Goal: Task Accomplishment & Management: Manage account settings

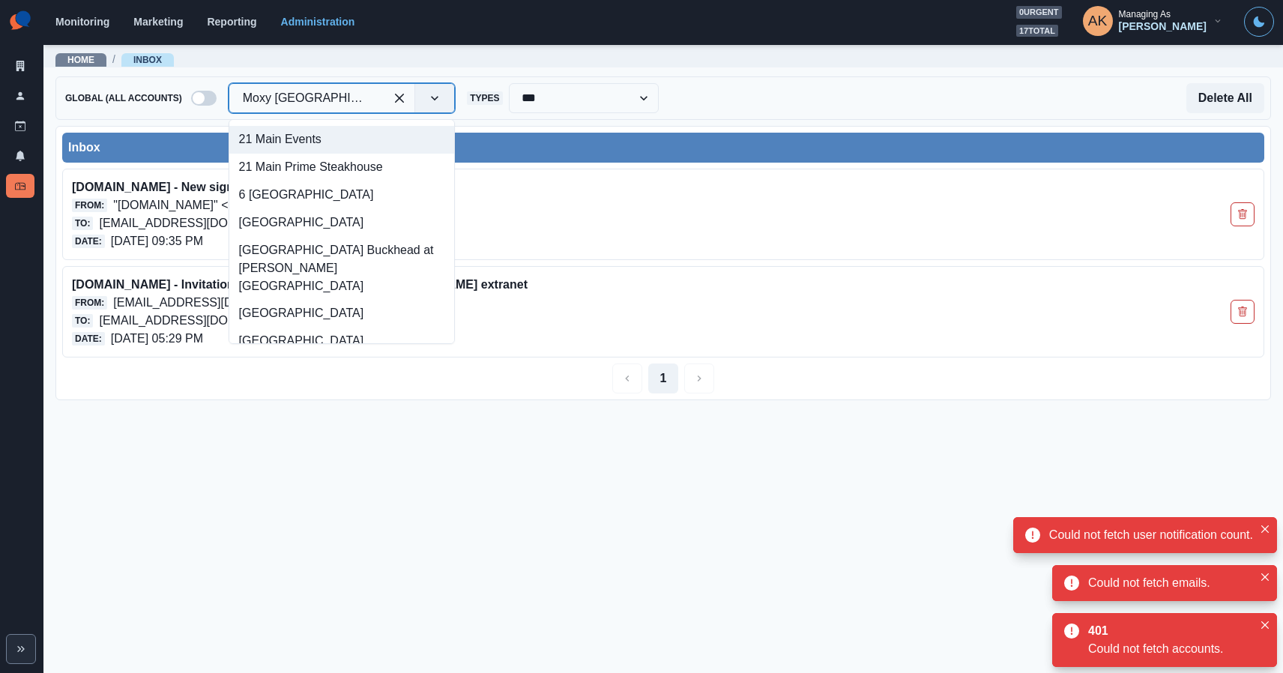
click at [294, 97] on div at bounding box center [307, 98] width 128 height 21
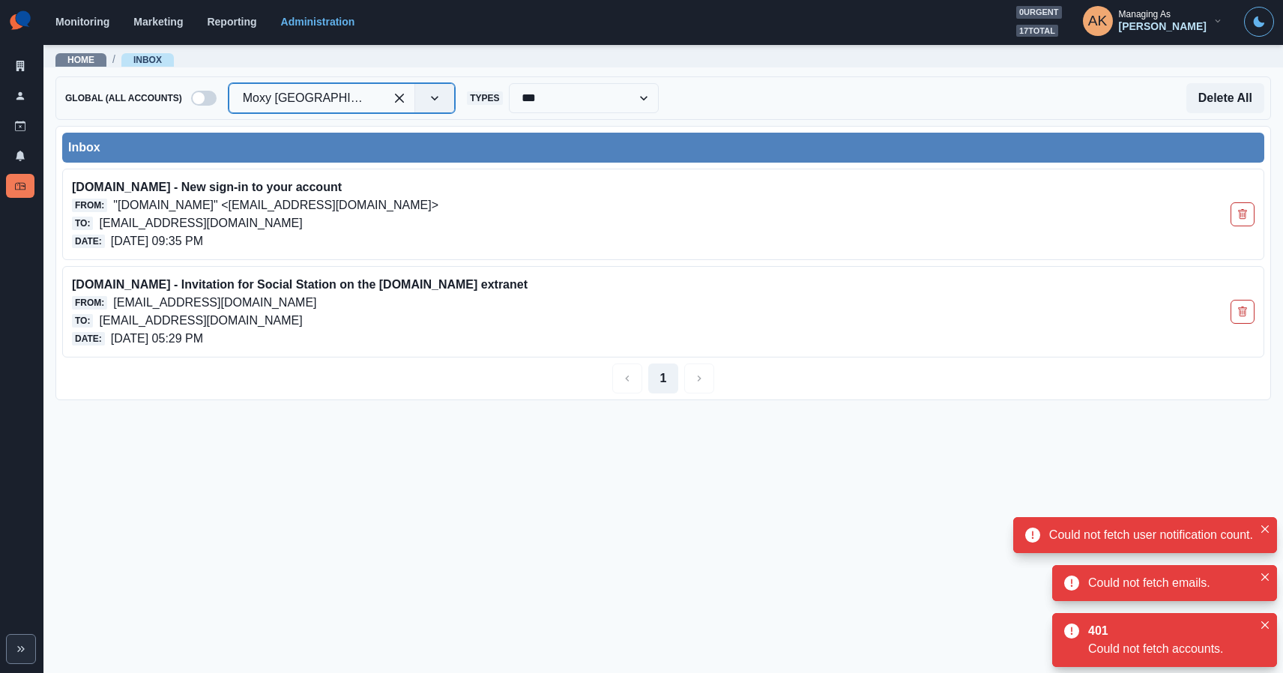
click at [294, 97] on div at bounding box center [307, 98] width 128 height 21
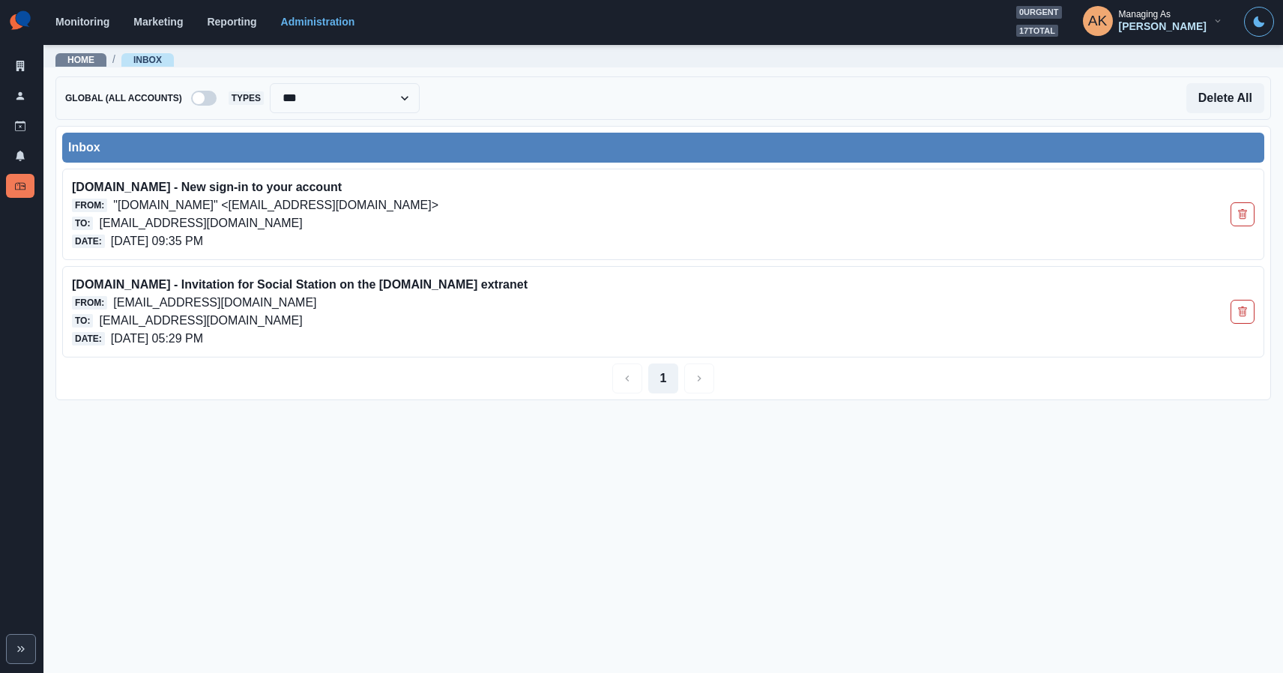
click at [212, 100] on span at bounding box center [203, 98] width 25 height 15
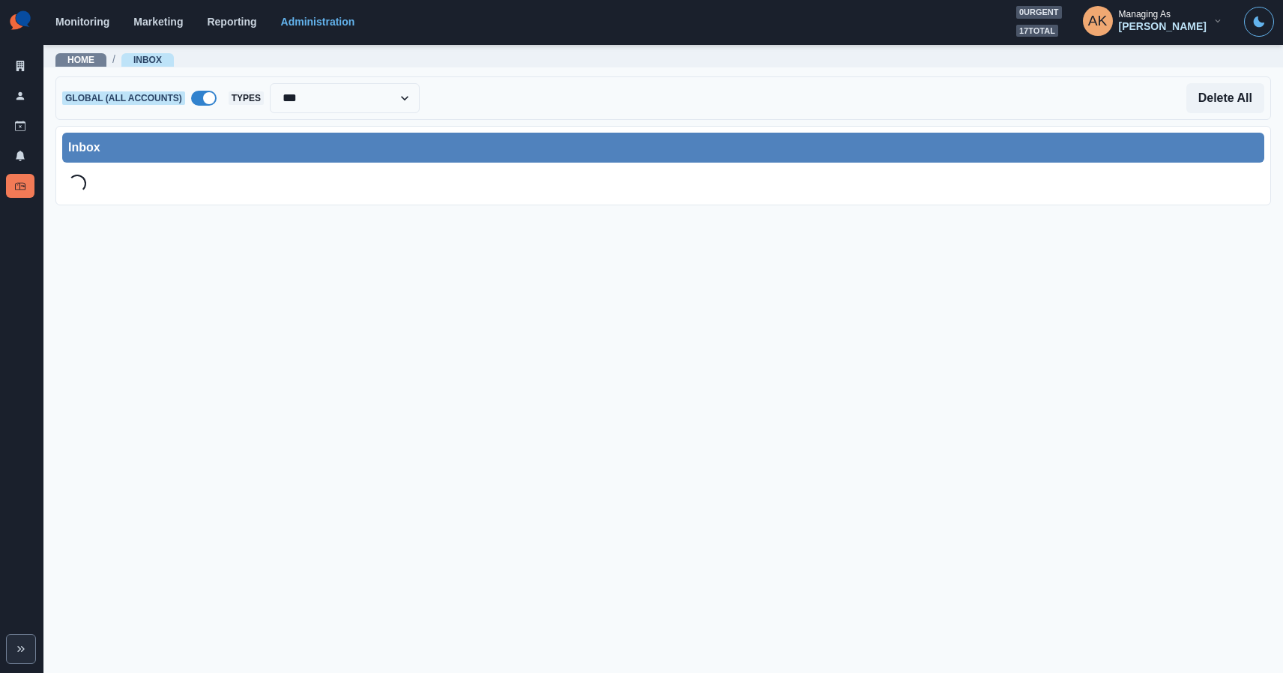
click at [201, 94] on span at bounding box center [203, 98] width 25 height 15
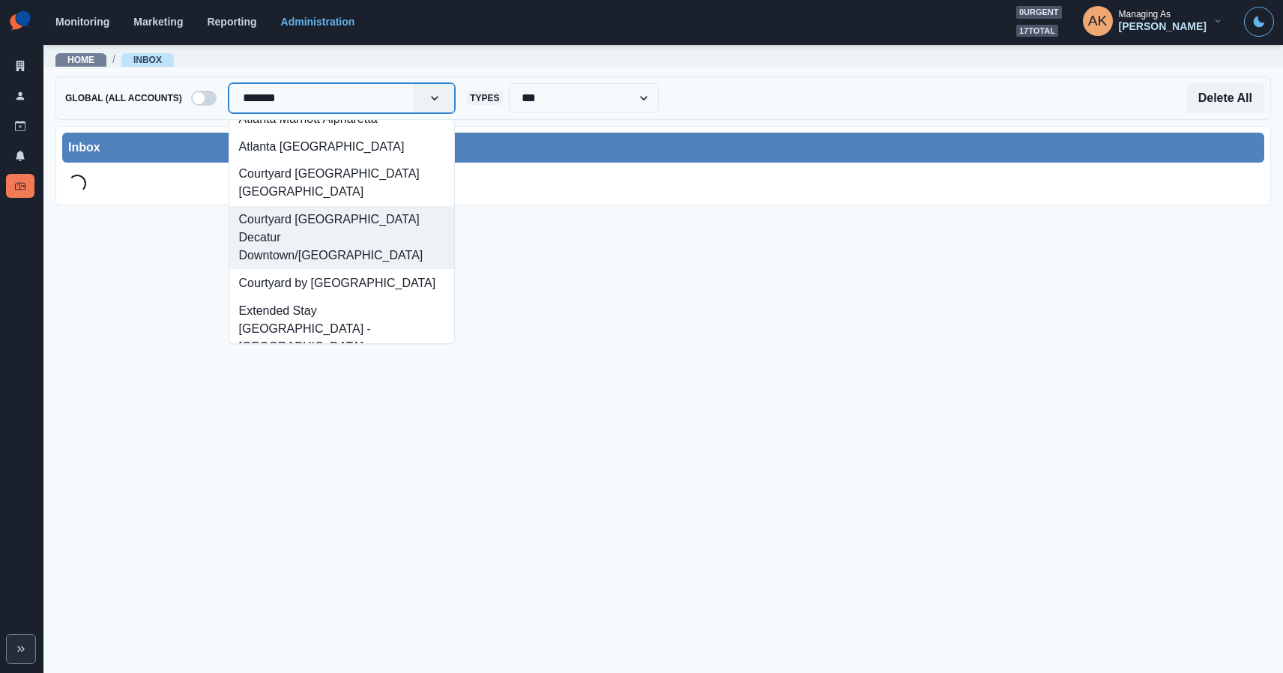
scroll to position [153, 0]
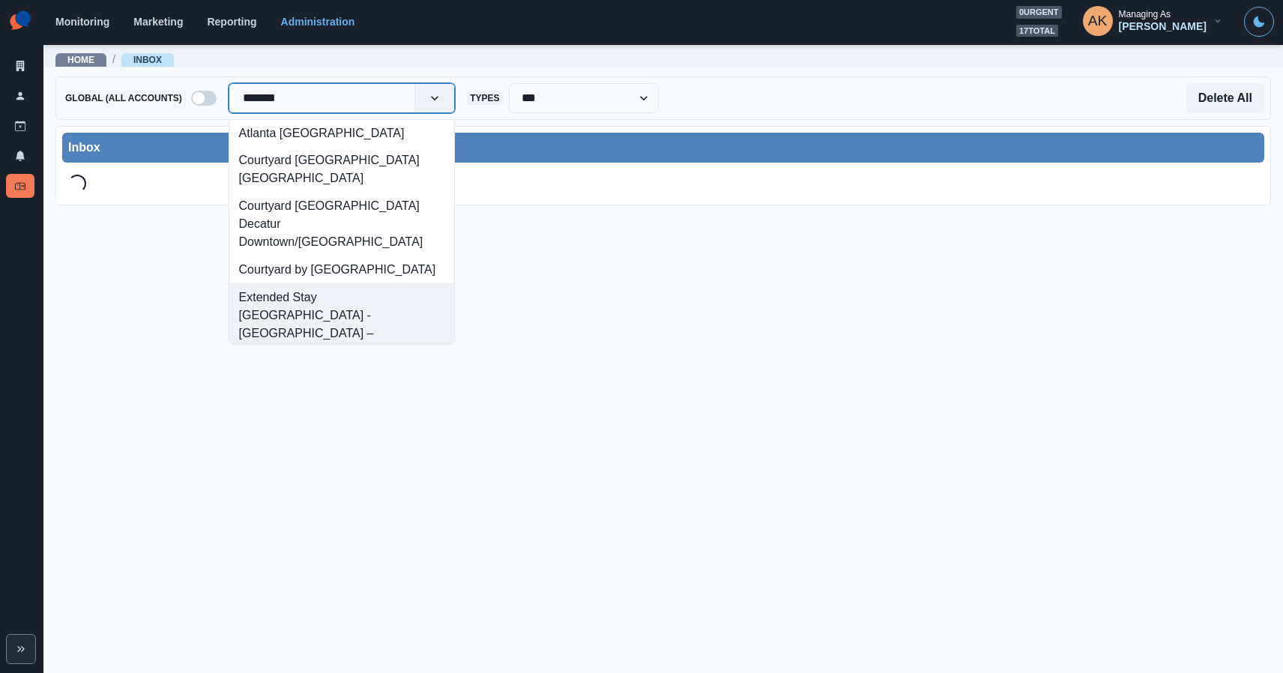
type input "*******"
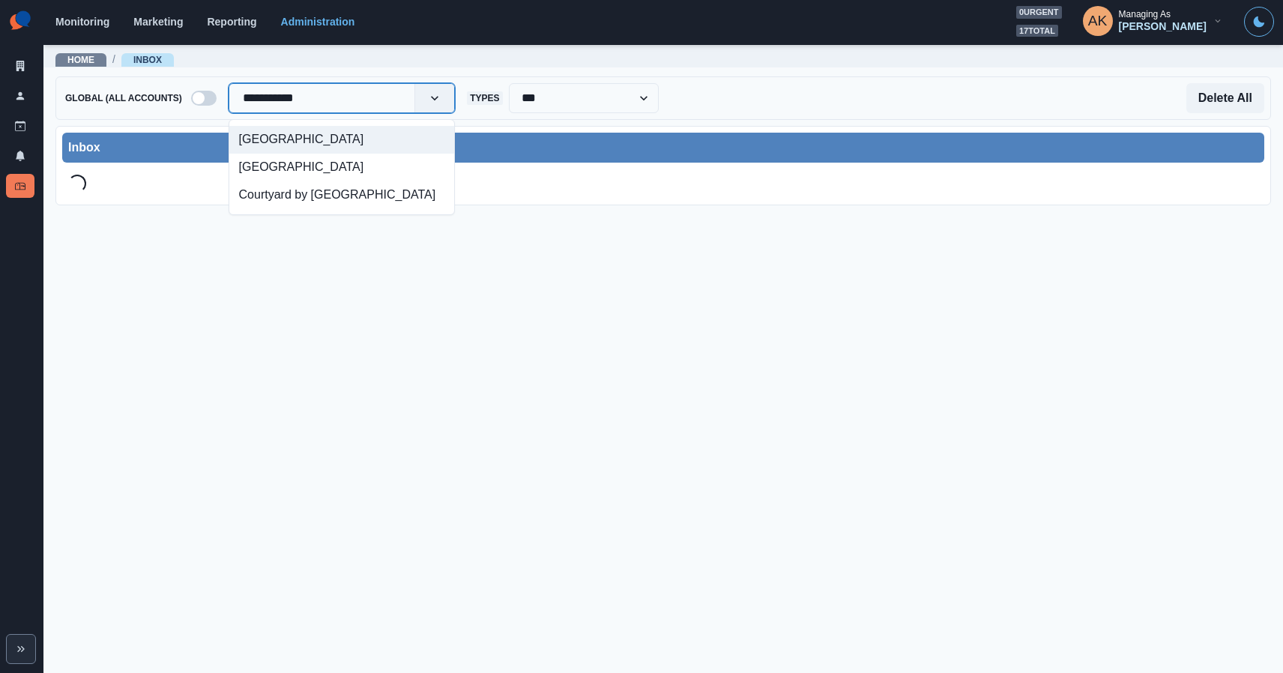
type input "**********"
click at [290, 209] on div "Courtyard by [GEOGRAPHIC_DATA]" at bounding box center [341, 195] width 225 height 28
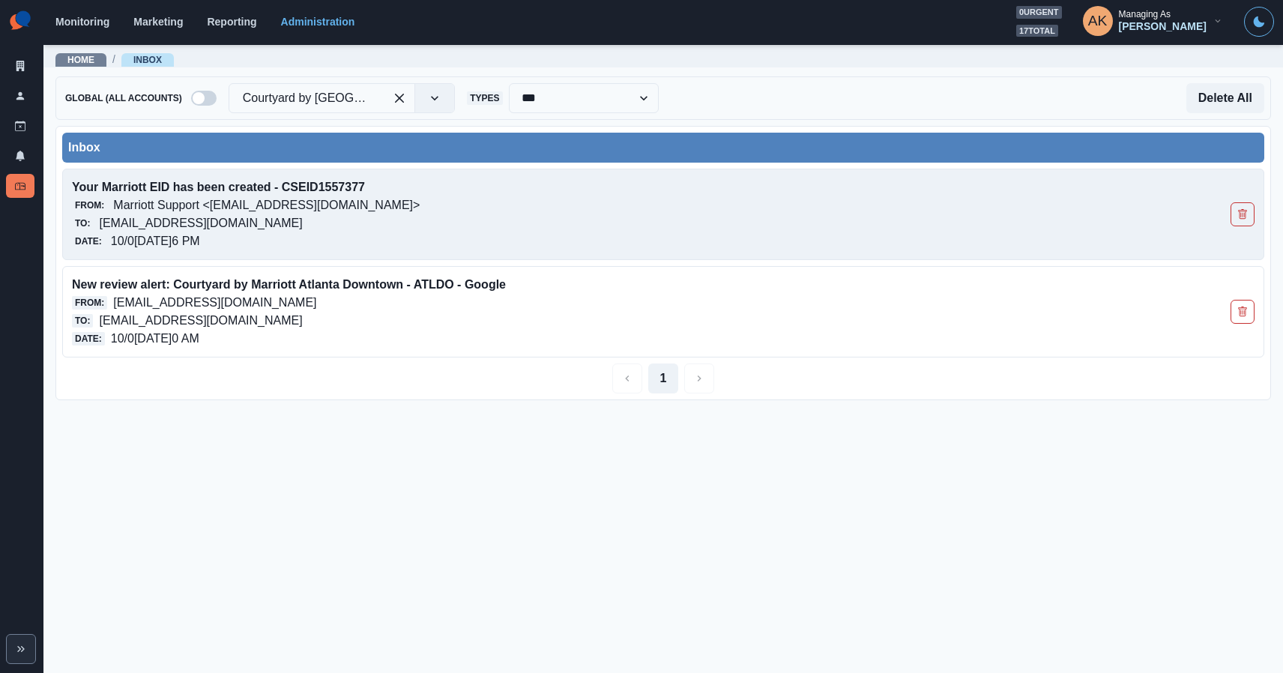
click at [613, 197] on div "From: Marriott Support <[EMAIL_ADDRESS][DOMAIN_NAME]>" at bounding box center [545, 205] width 946 height 18
click at [486, 213] on div "From: Marriott Support <[EMAIL_ADDRESS][DOMAIN_NAME]>" at bounding box center [545, 205] width 946 height 18
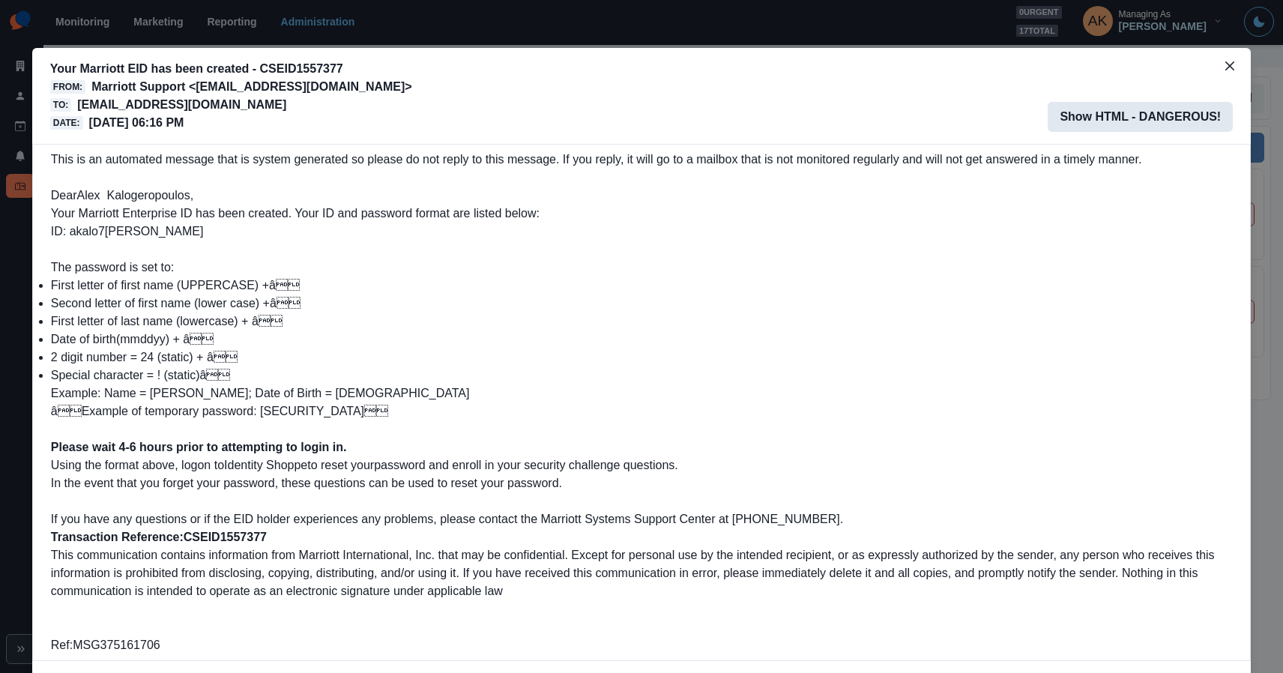
click at [1132, 117] on button "Show HTML - DANGEROUS!" at bounding box center [1140, 117] width 185 height 30
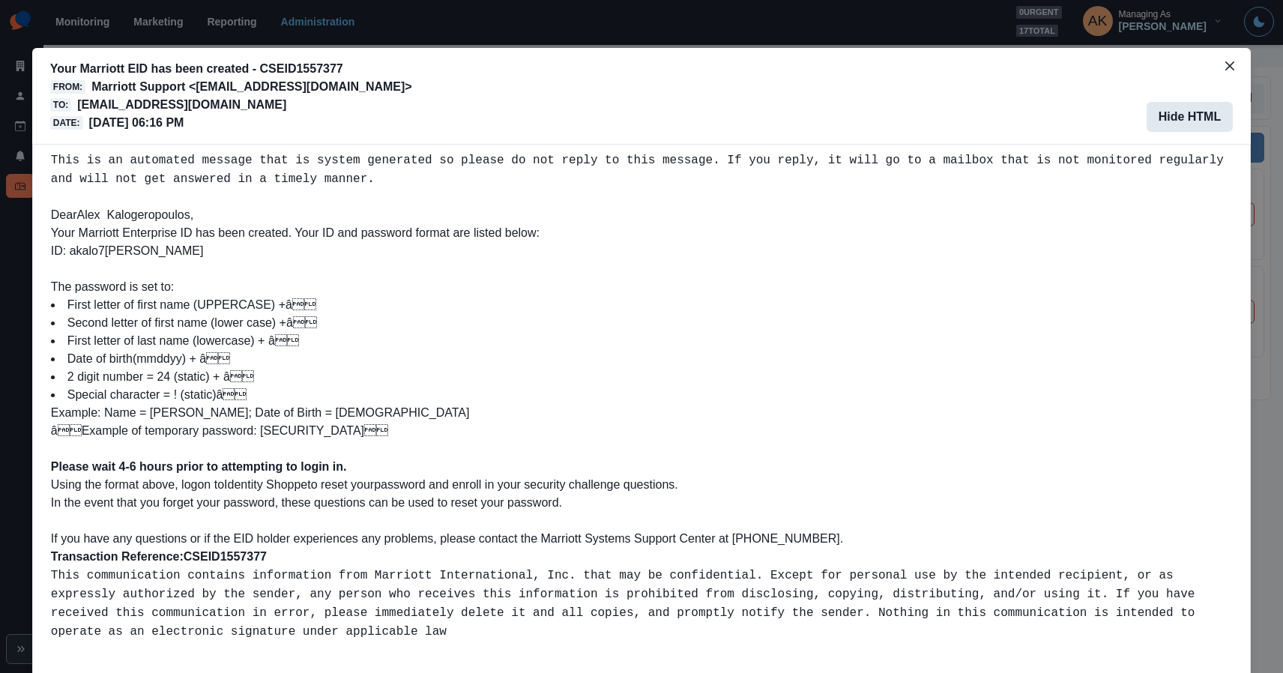
click at [1132, 117] on div "Your Marriott EID has been created - CSEID1557377 From: Marriott Support <[EMAI…" at bounding box center [641, 96] width 1183 height 72
click at [1184, 118] on button "Hide HTML" at bounding box center [1190, 117] width 87 height 30
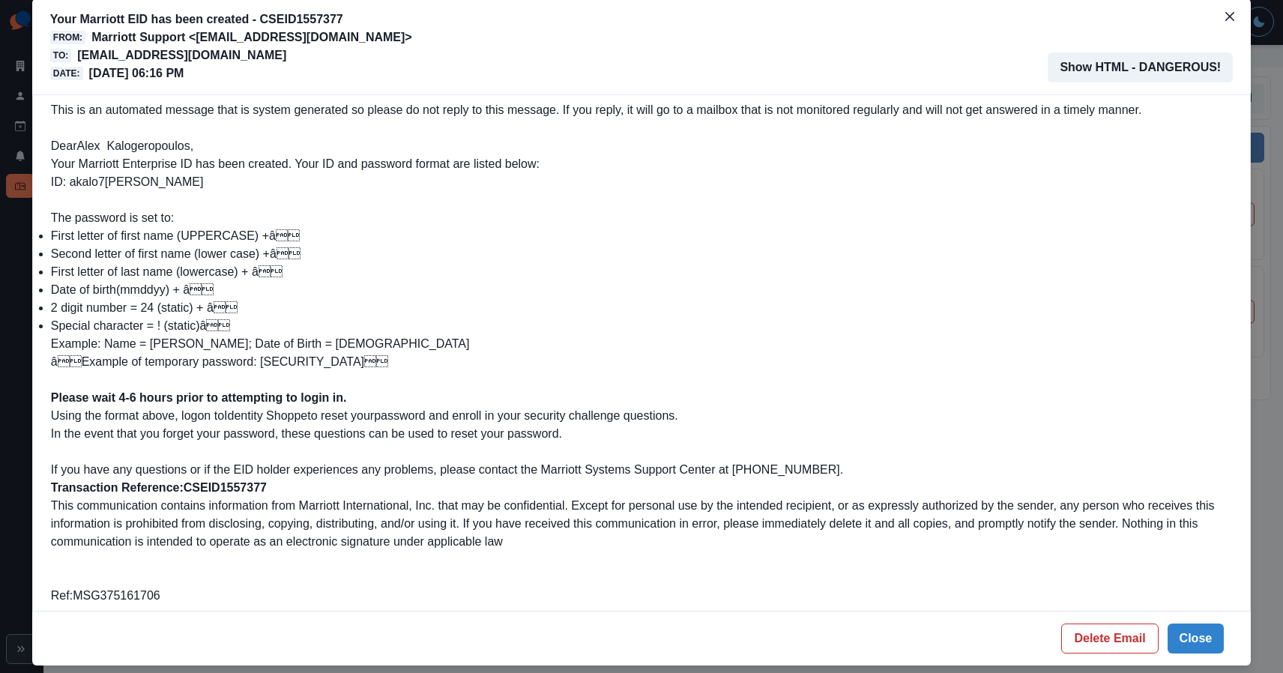
scroll to position [90, 0]
